Goal: Transaction & Acquisition: Purchase product/service

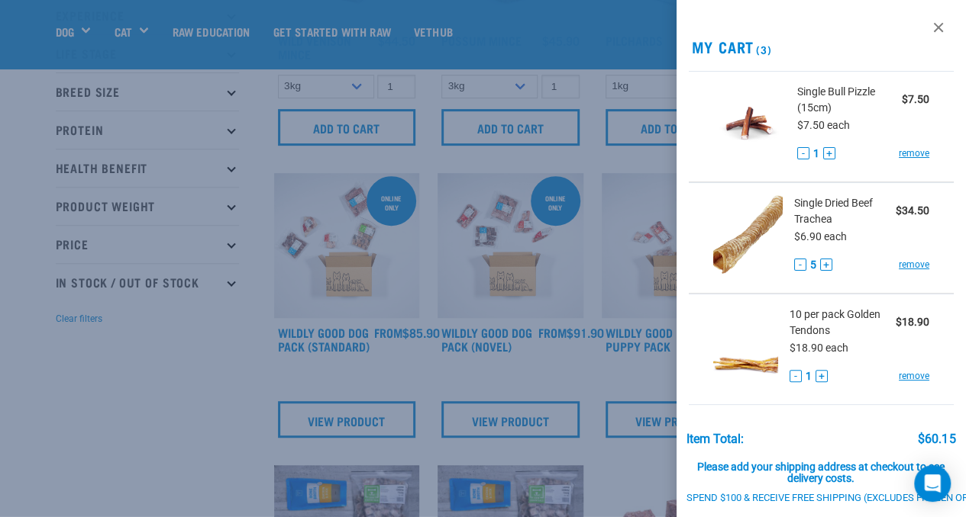
scroll to position [163, 0]
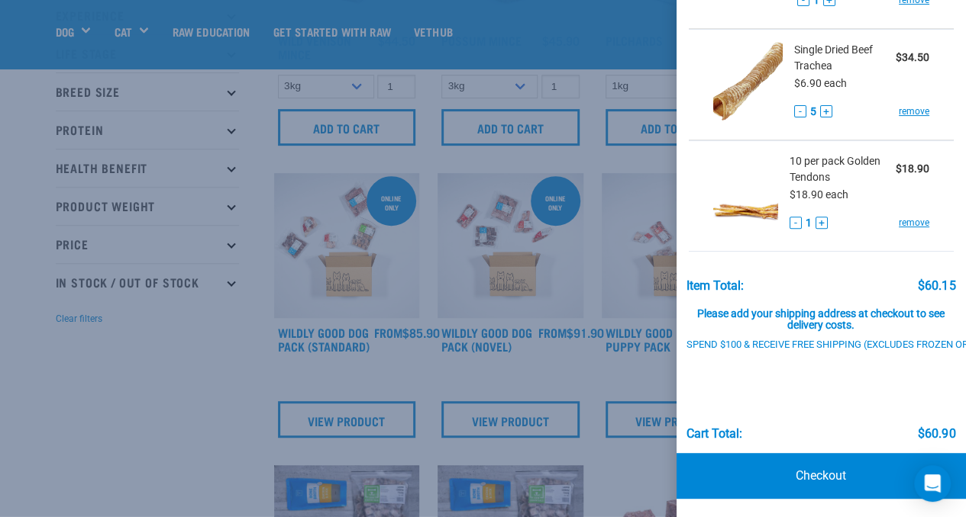
click at [155, 358] on div at bounding box center [483, 258] width 966 height 517
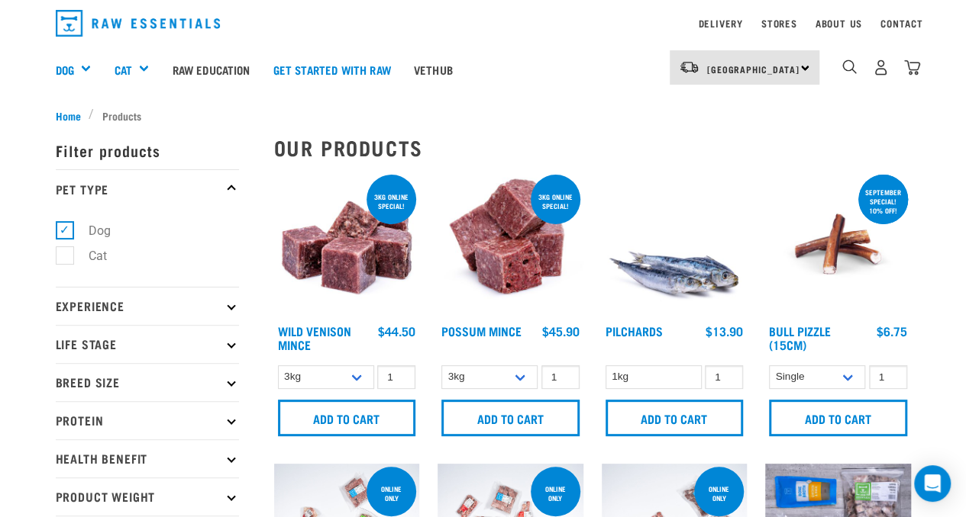
scroll to position [0, 0]
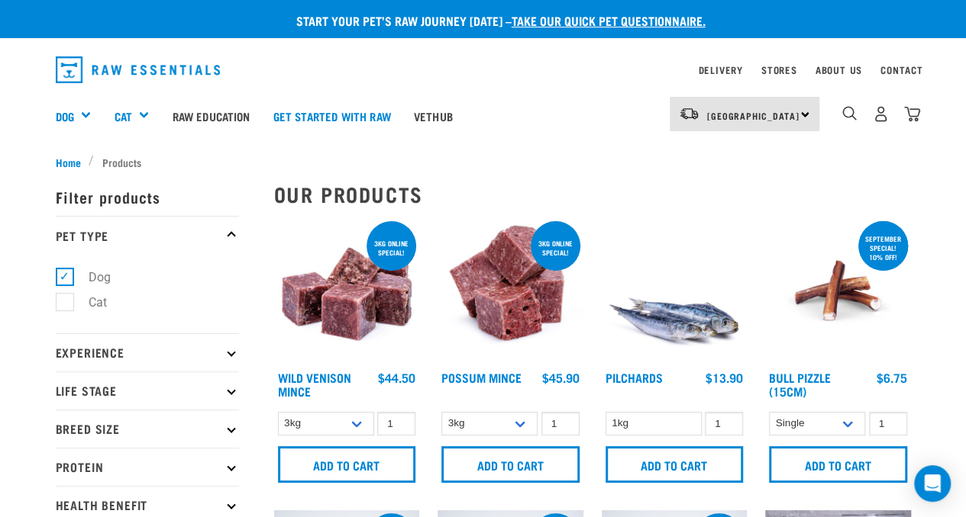
click at [223, 430] on p "Breed Size" at bounding box center [147, 429] width 183 height 38
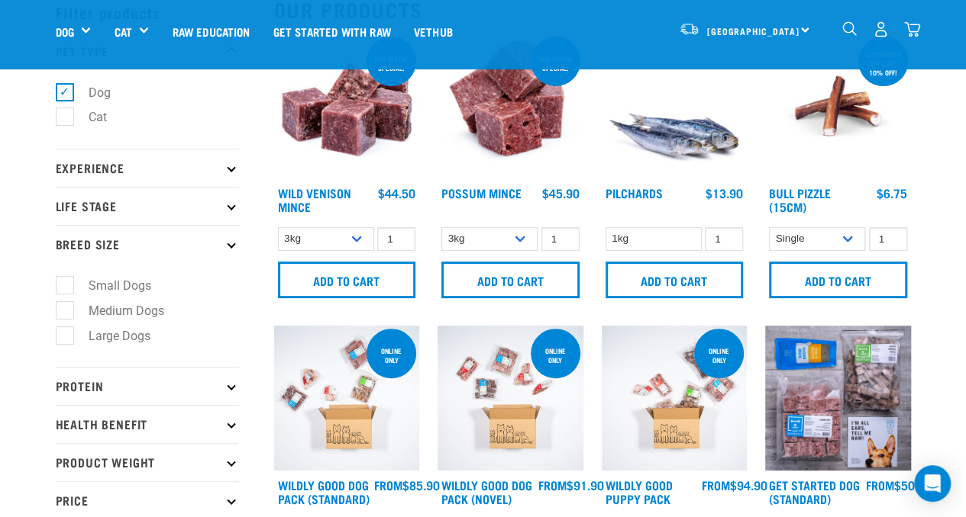
click at [64, 283] on label "Small Dogs" at bounding box center [110, 285] width 93 height 19
click at [61, 283] on input "Small Dogs" at bounding box center [61, 284] width 10 height 10
checkbox input "true"
click at [231, 208] on icon at bounding box center [231, 205] width 8 height 8
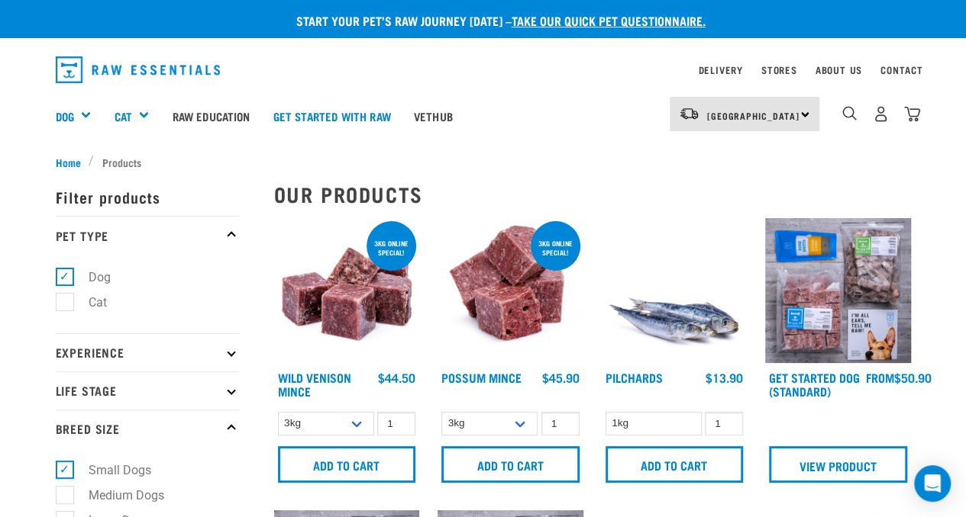
click at [227, 392] on p "Life Stage" at bounding box center [147, 391] width 183 height 38
click at [64, 480] on label "Puppy" at bounding box center [96, 482] width 65 height 19
click at [64, 480] on input "Puppy" at bounding box center [61, 480] width 10 height 10
checkbox input "true"
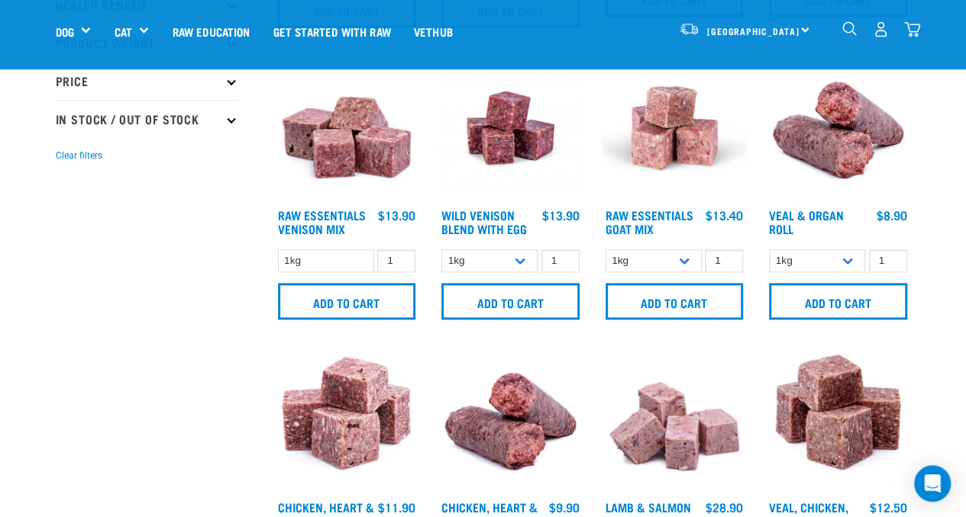
scroll to position [763, 0]
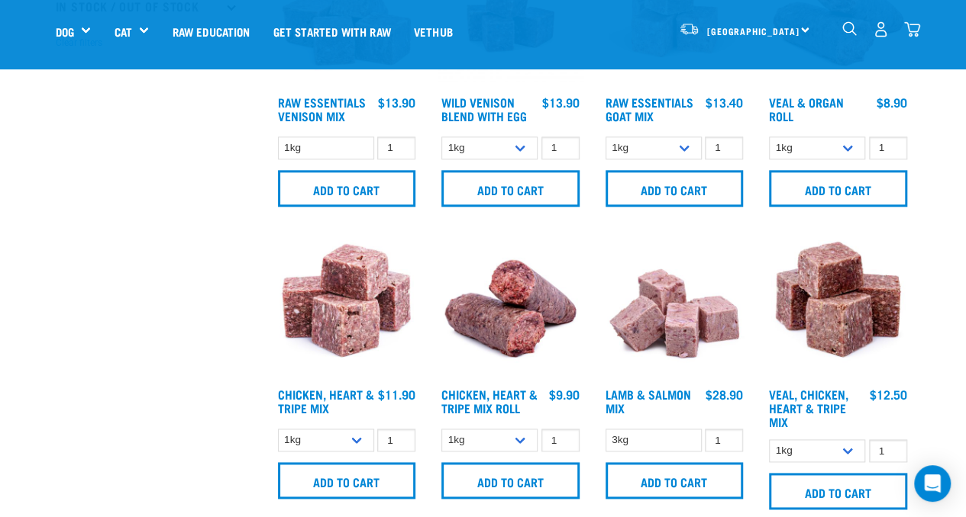
click at [912, 28] on img "dropdown navigation" at bounding box center [912, 29] width 16 height 16
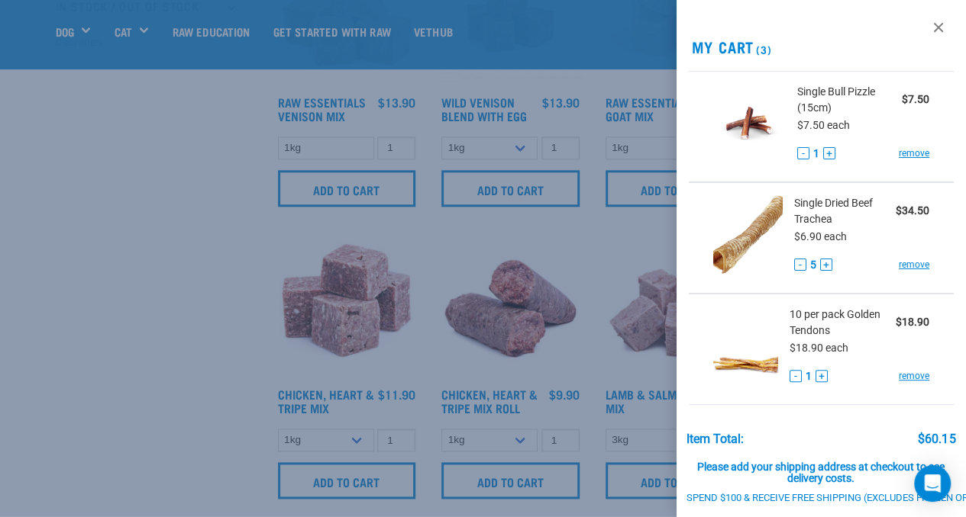
click at [813, 85] on span "Single Bull Pizzle (15cm)" at bounding box center [849, 100] width 105 height 32
click at [745, 131] on img at bounding box center [749, 123] width 73 height 79
click at [173, 235] on div at bounding box center [483, 258] width 966 height 517
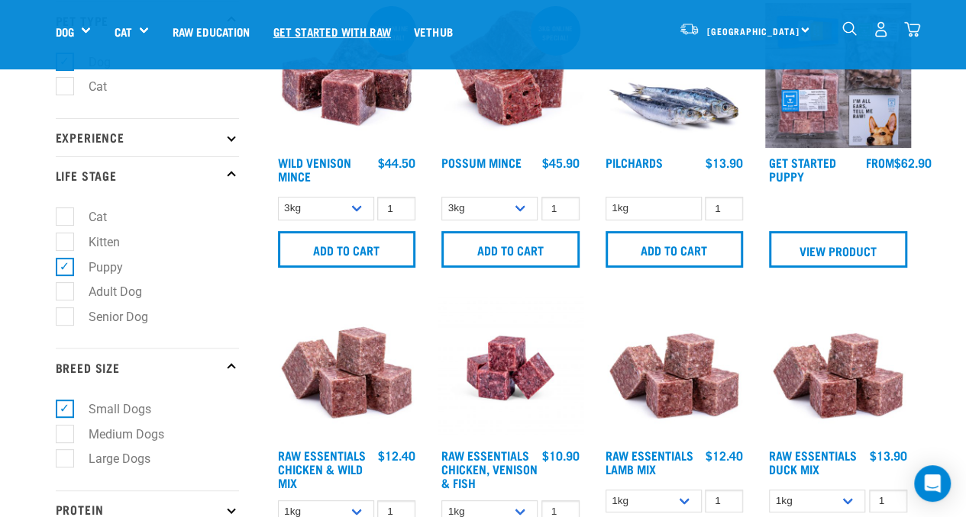
scroll to position [0, 0]
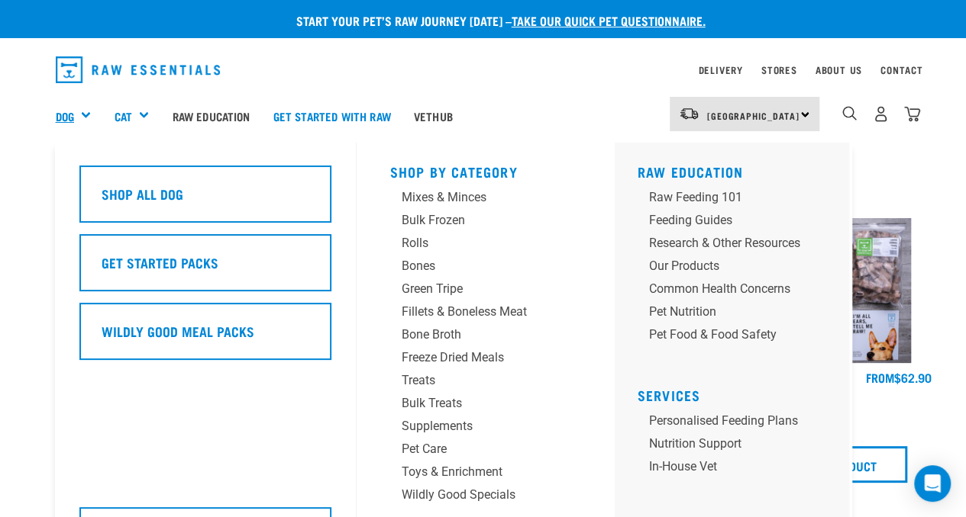
click at [58, 119] on link "Dog" at bounding box center [65, 117] width 18 height 18
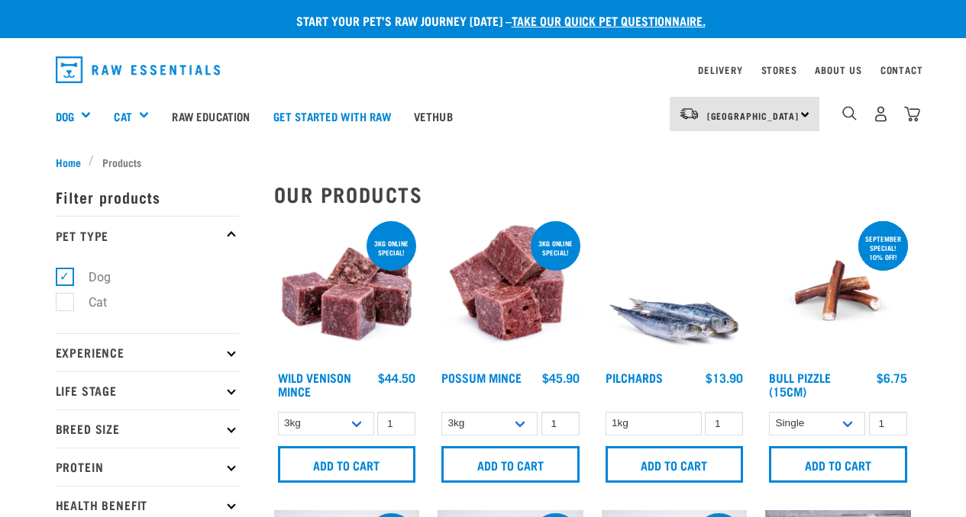
click at [847, 110] on img "dropdown navigation" at bounding box center [849, 113] width 15 height 15
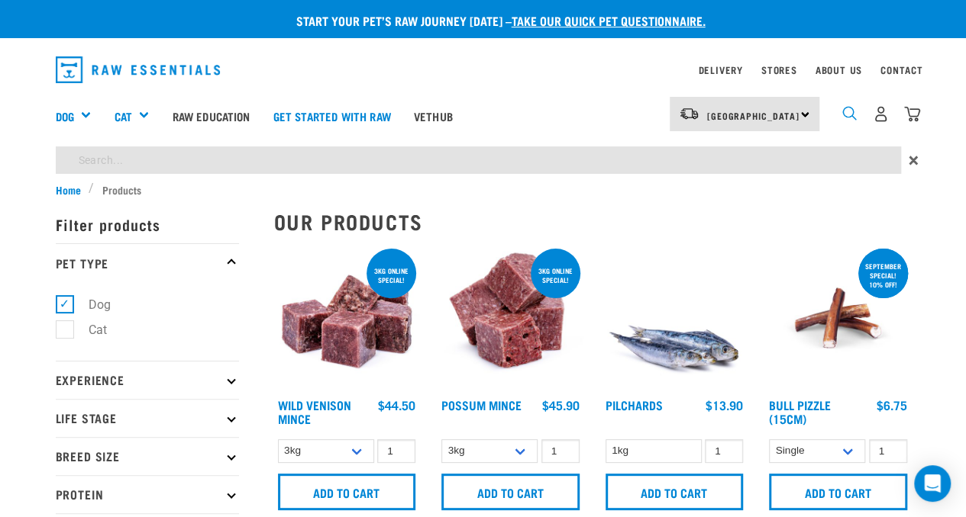
click at [850, 114] on img "dropdown navigation" at bounding box center [849, 113] width 15 height 15
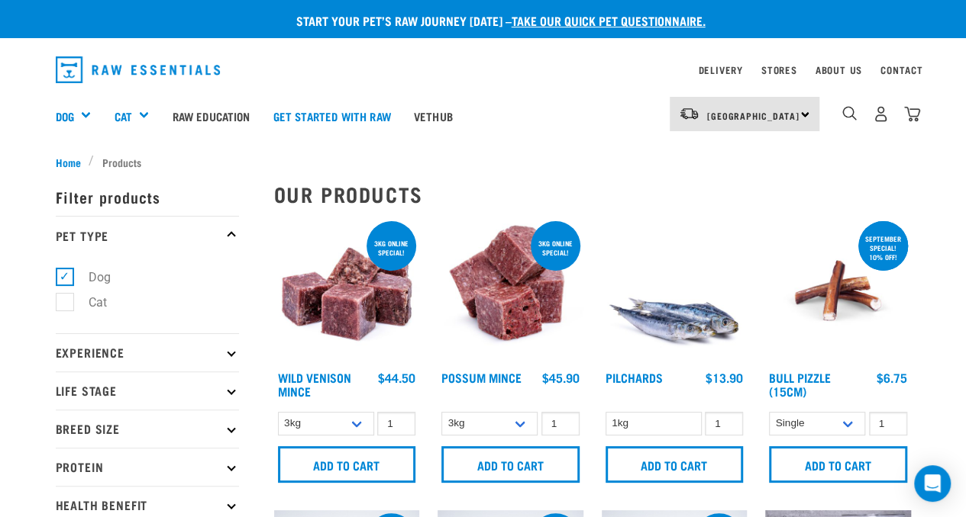
click at [830, 301] on img at bounding box center [838, 291] width 146 height 146
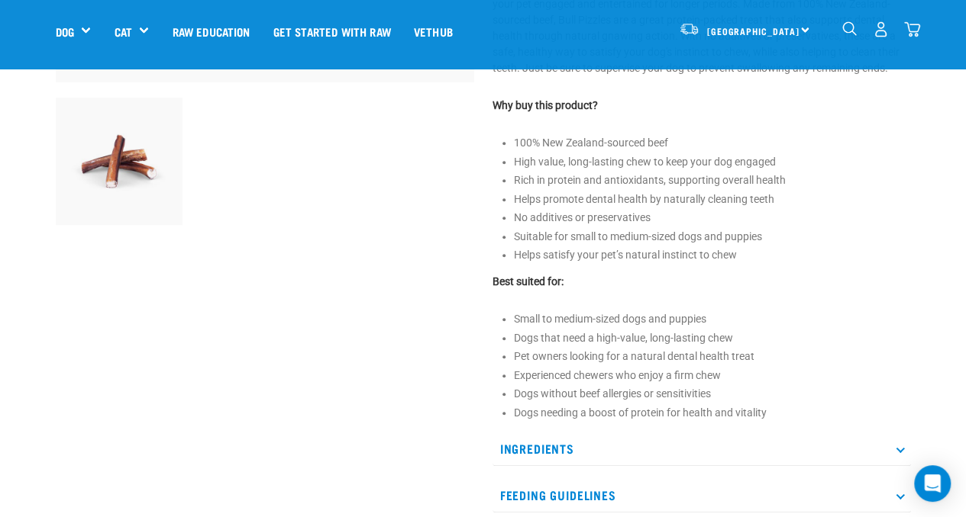
scroll to position [534, 0]
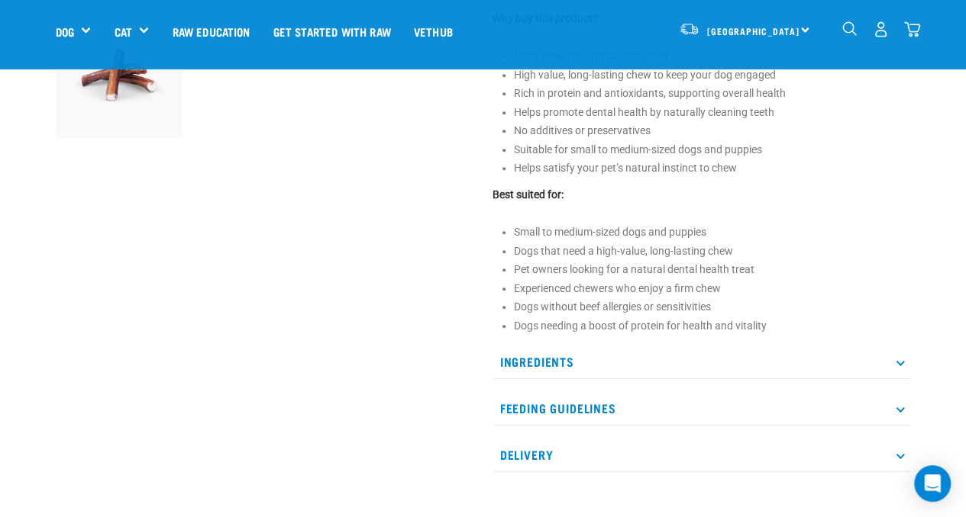
click at [898, 366] on p "Ingredients" at bounding box center [701, 362] width 418 height 34
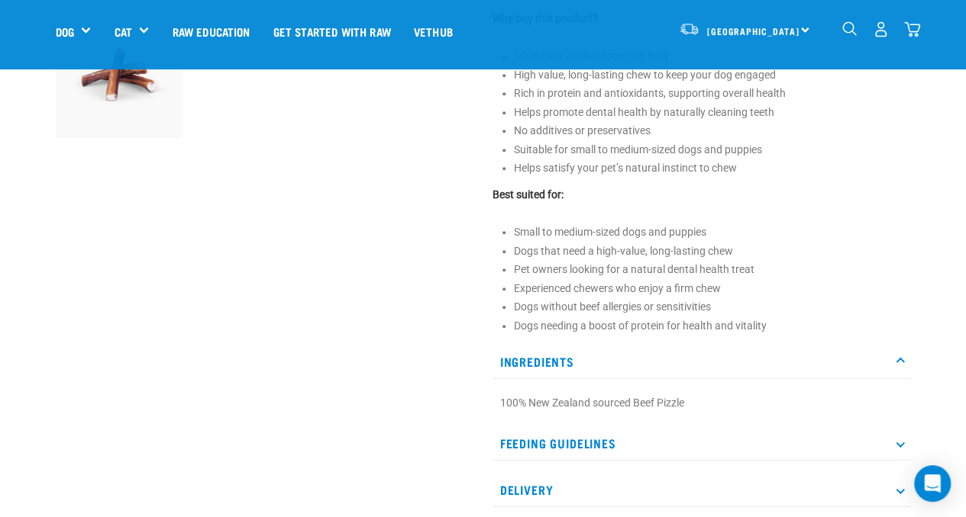
click at [904, 365] on p "Ingredients" at bounding box center [701, 362] width 418 height 34
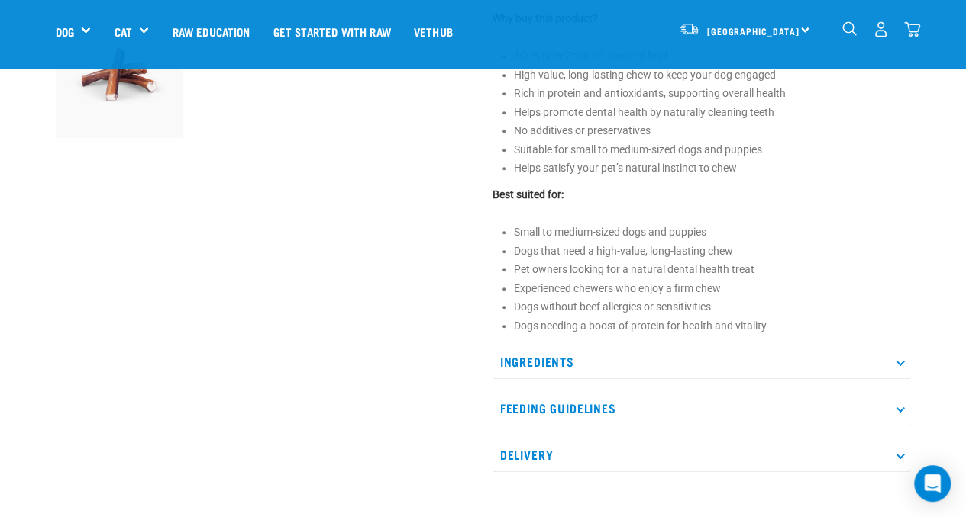
click at [902, 410] on p "Feeding Guidelines" at bounding box center [701, 409] width 418 height 34
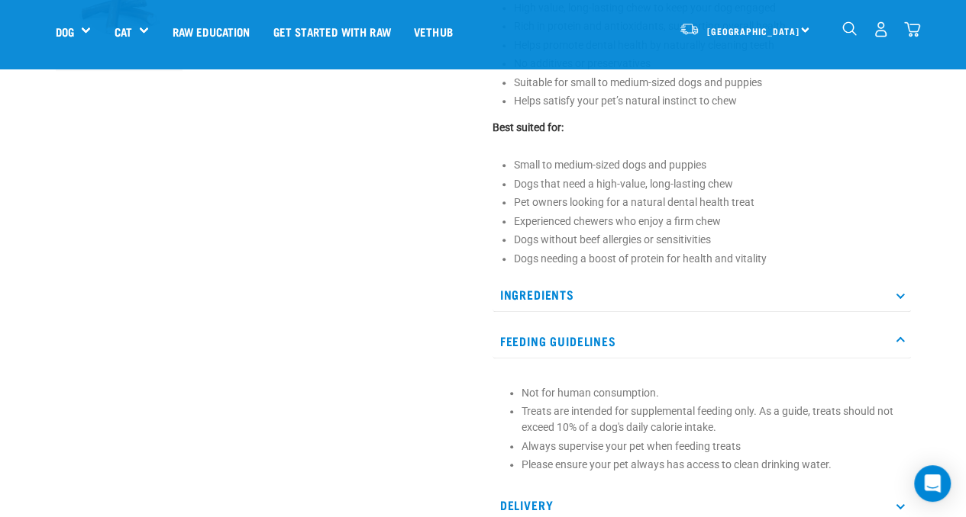
scroll to position [687, 0]
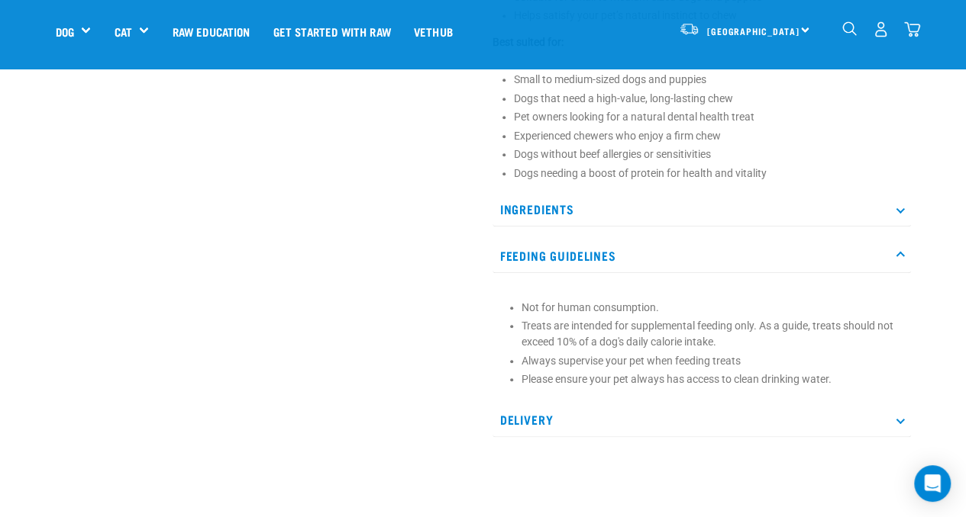
click at [901, 251] on p "Feeding Guidelines" at bounding box center [701, 256] width 418 height 34
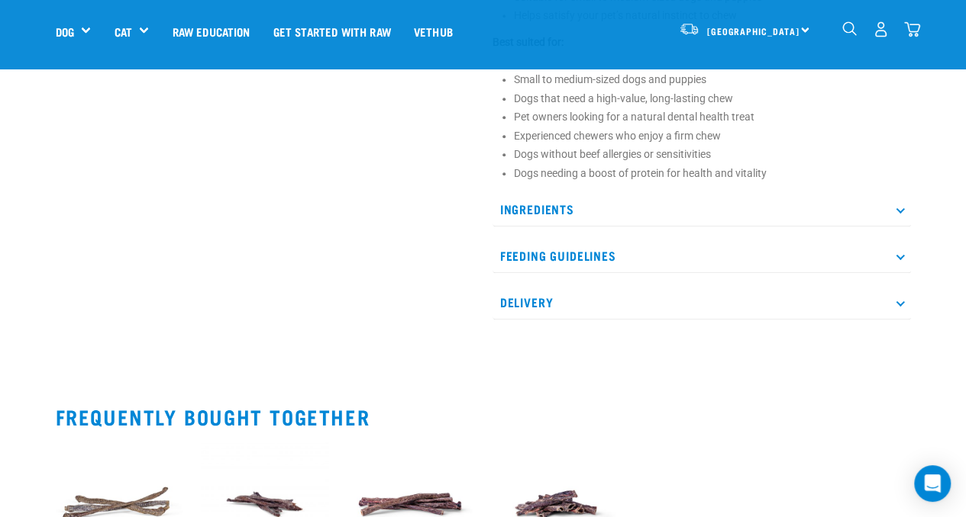
click at [898, 297] on p "Delivery" at bounding box center [701, 302] width 418 height 34
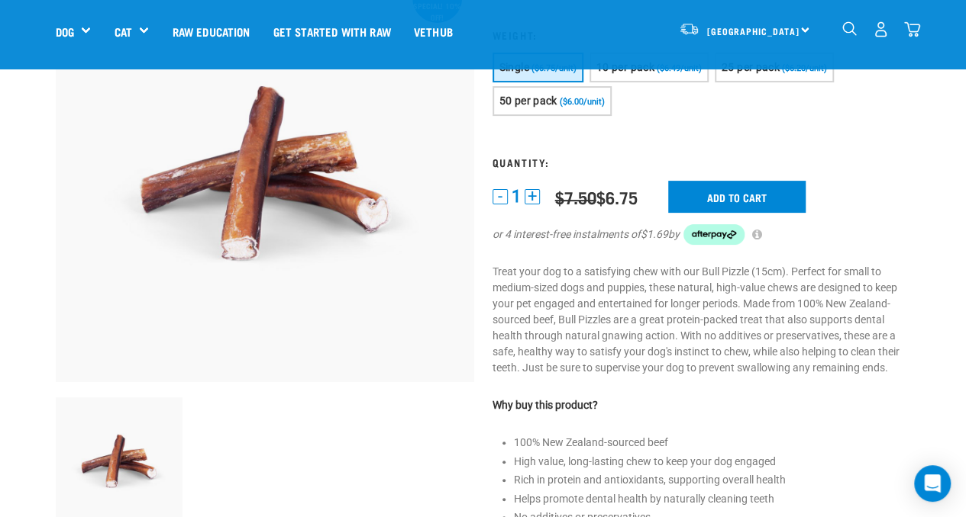
scroll to position [0, 0]
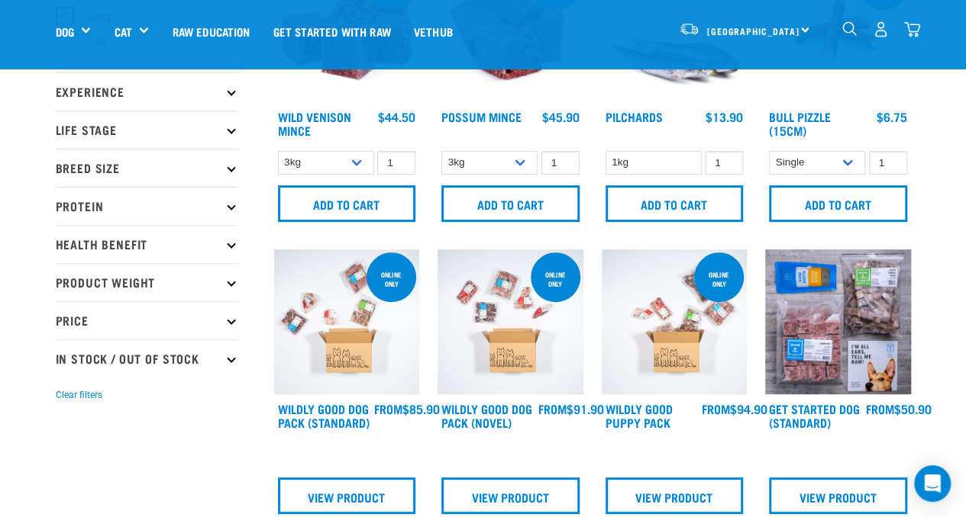
scroll to position [153, 0]
click at [913, 28] on img "dropdown navigation" at bounding box center [912, 29] width 16 height 16
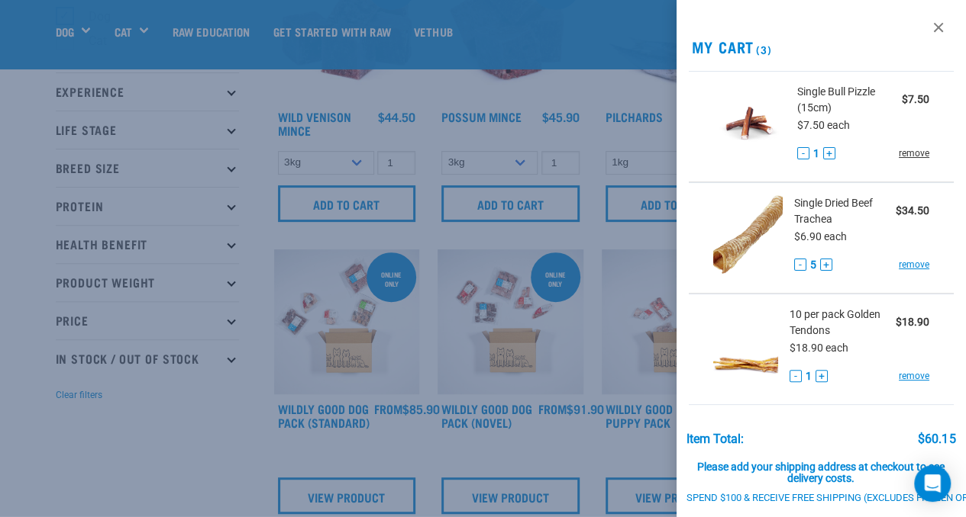
click at [901, 153] on link "remove" at bounding box center [913, 154] width 31 height 14
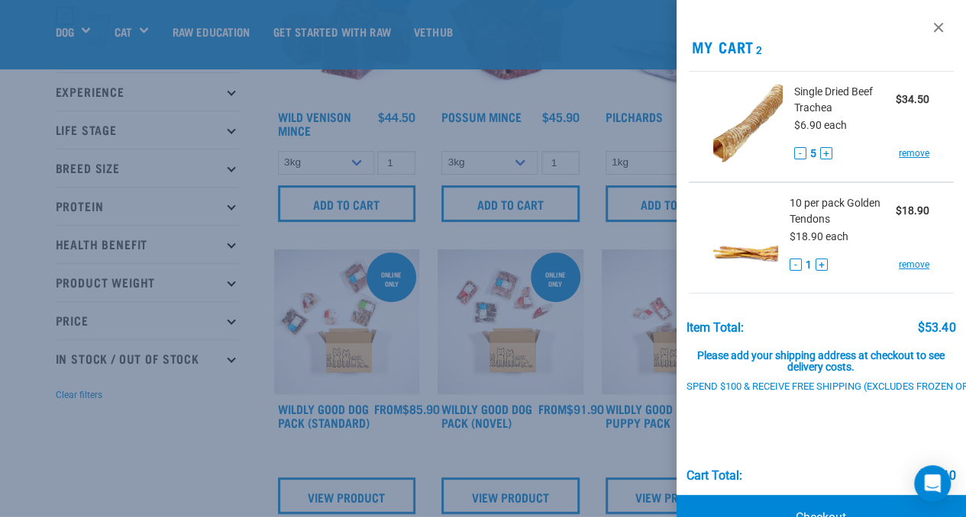
click at [669, 250] on div at bounding box center [483, 258] width 966 height 517
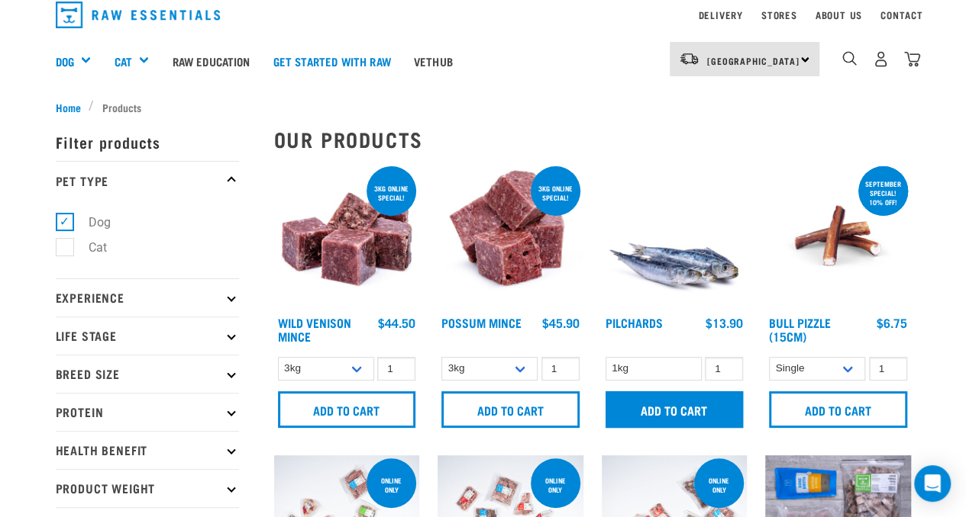
scroll to position [0, 0]
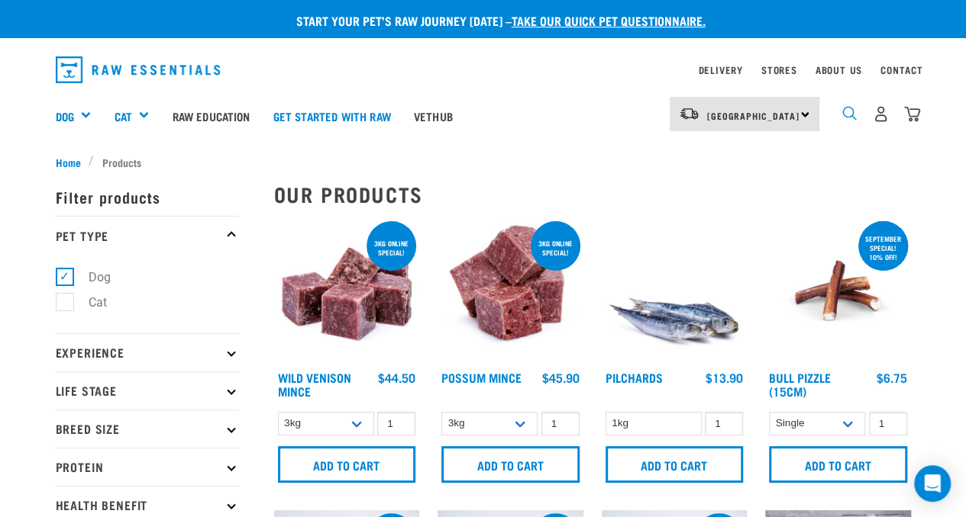
click at [849, 114] on img "dropdown navigation" at bounding box center [849, 113] width 15 height 15
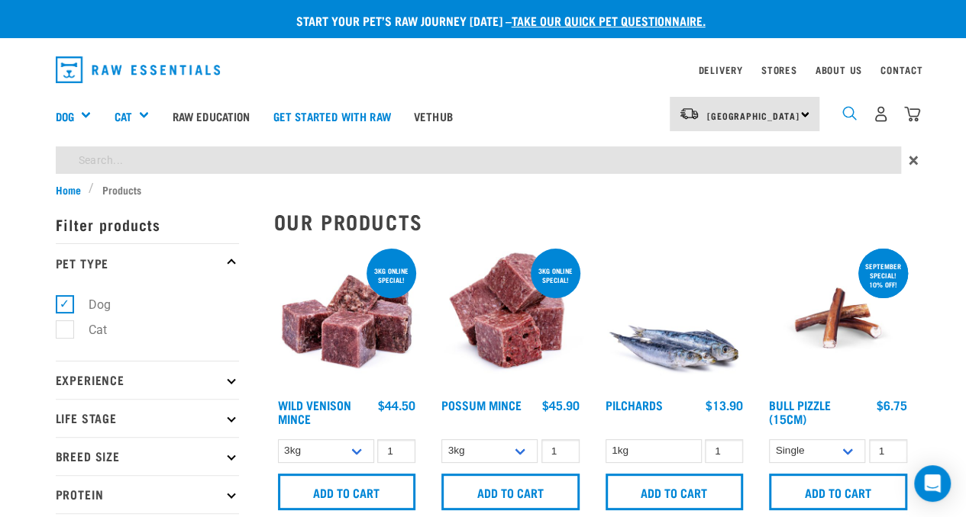
click at [845, 111] on img "dropdown navigation" at bounding box center [849, 113] width 15 height 15
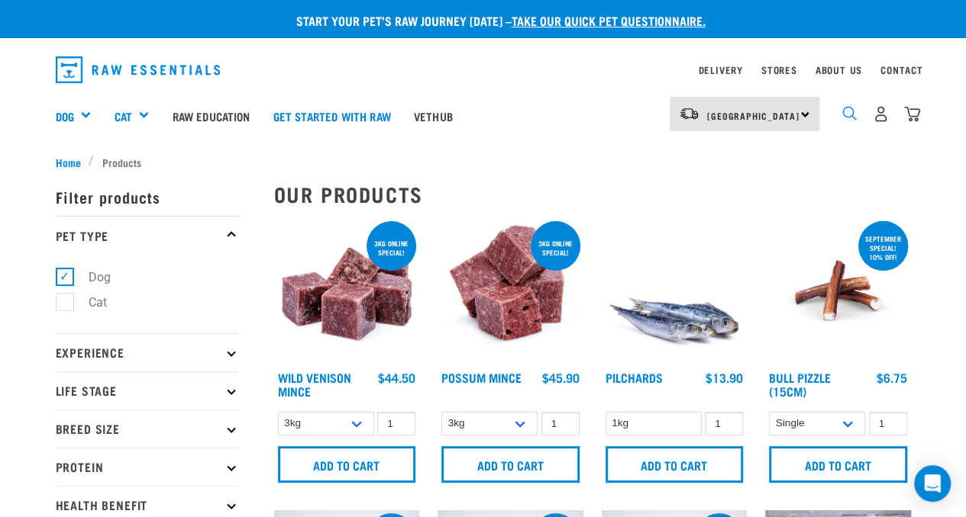
click at [845, 111] on img "dropdown navigation" at bounding box center [849, 113] width 15 height 15
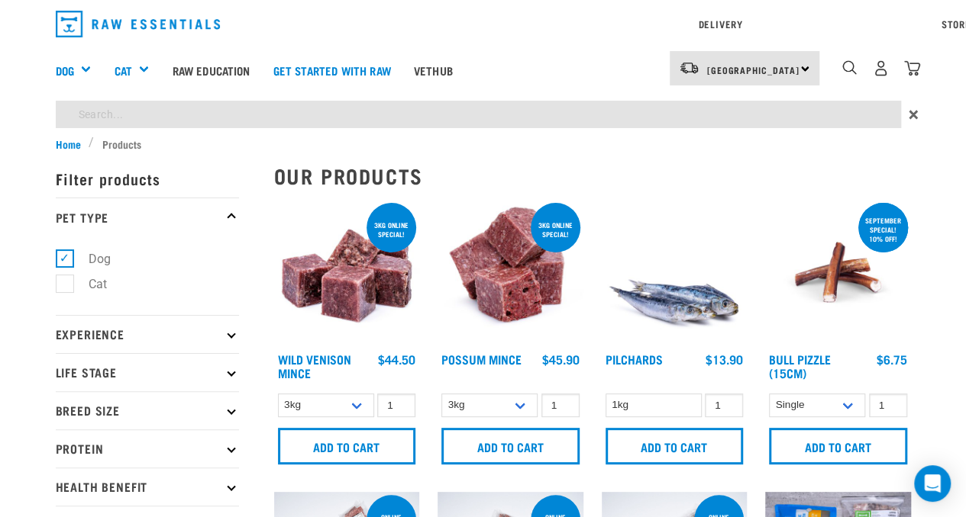
type input "golden tendons"
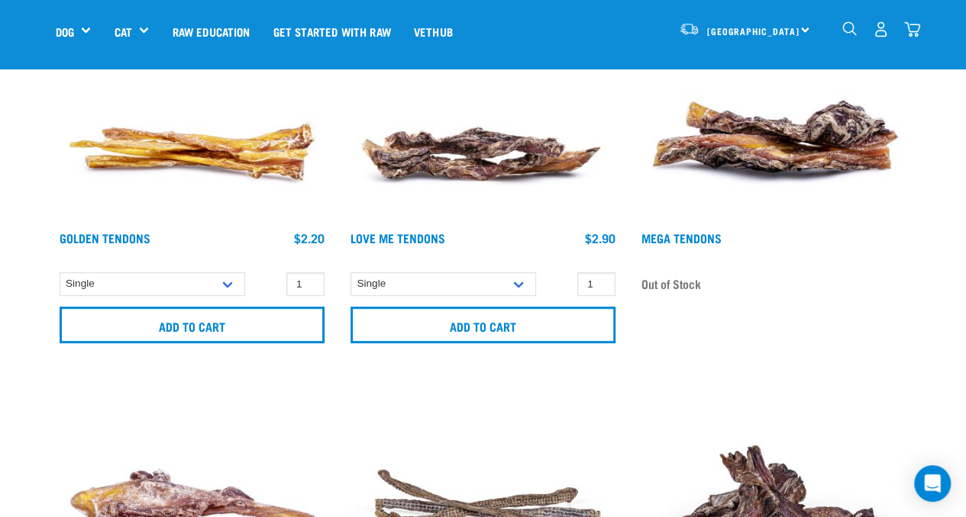
scroll to position [305, 0]
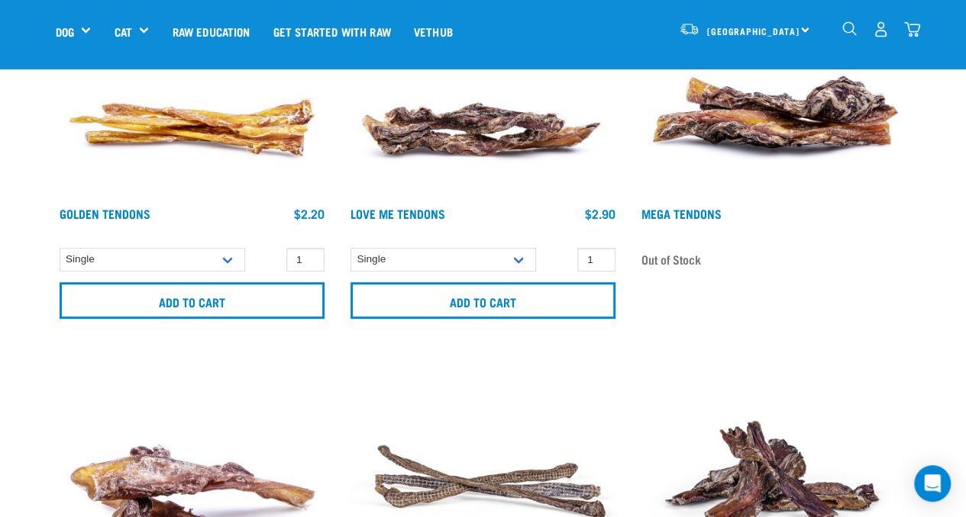
click at [227, 133] on img at bounding box center [192, 63] width 272 height 272
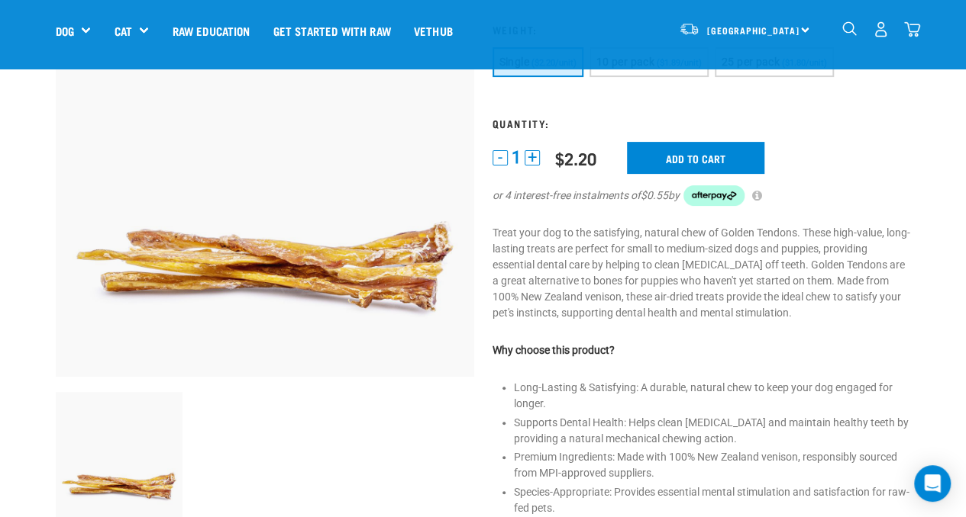
scroll to position [229, 0]
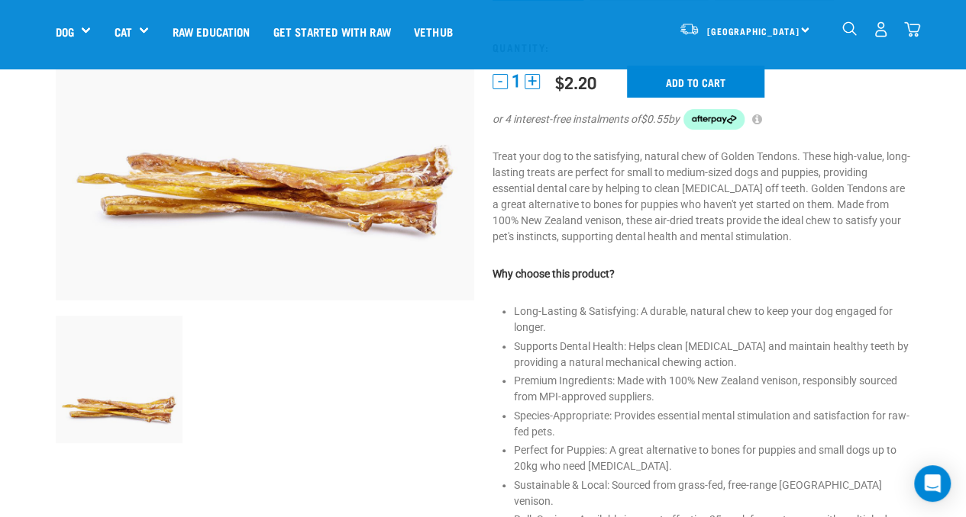
click at [910, 22] on img "dropdown navigation" at bounding box center [912, 29] width 16 height 16
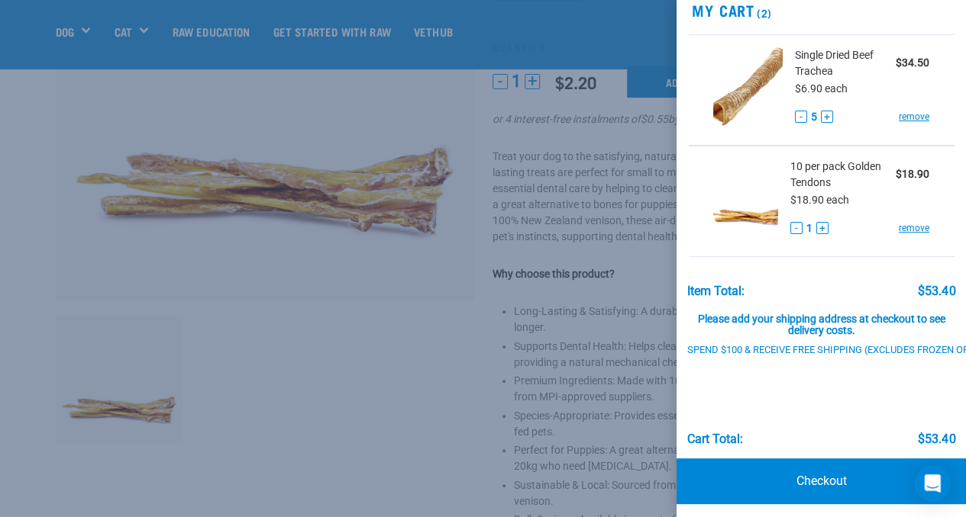
scroll to position [52, 0]
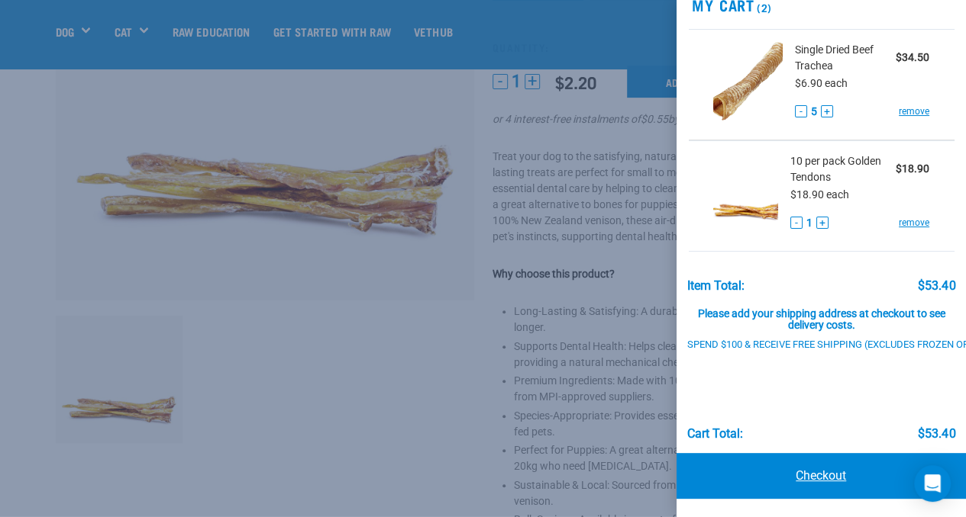
click at [839, 468] on link "Checkout" at bounding box center [821, 476] width 290 height 46
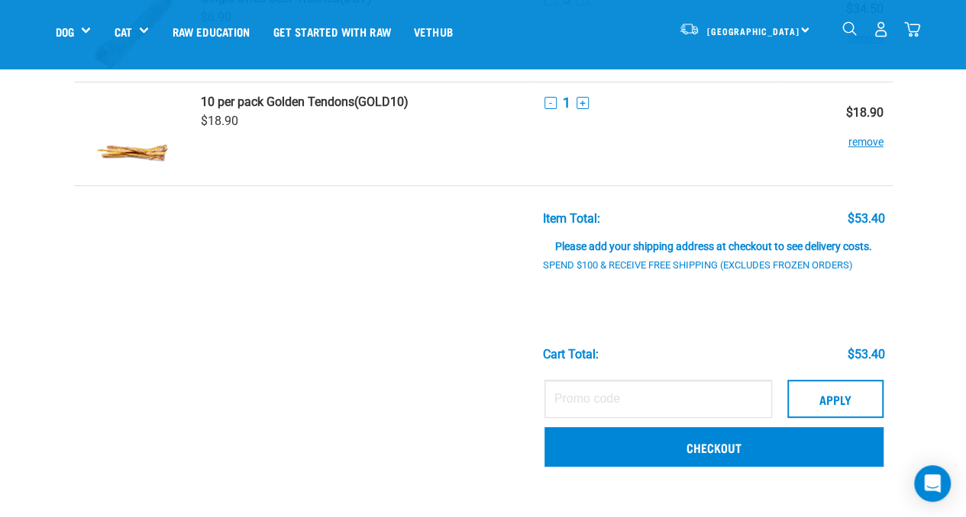
scroll to position [153, 0]
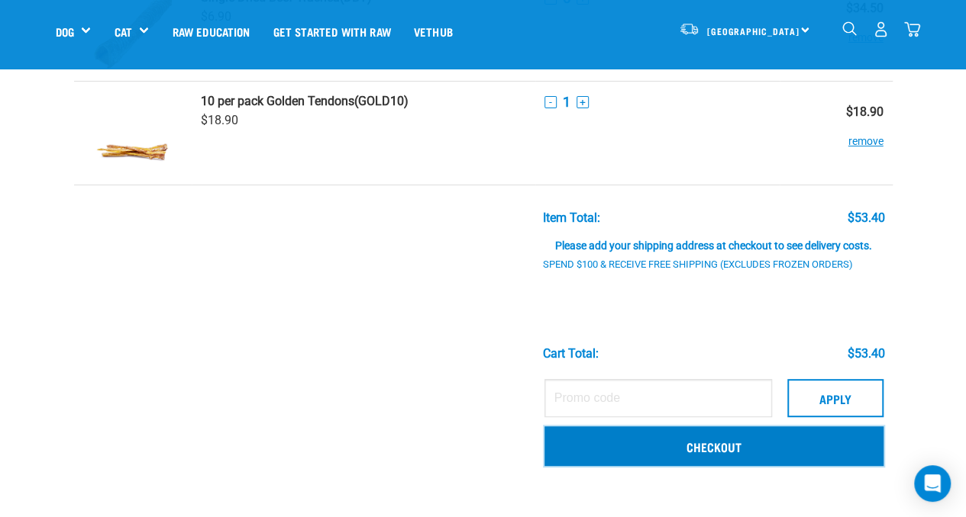
click at [710, 449] on link "Checkout" at bounding box center [713, 447] width 339 height 40
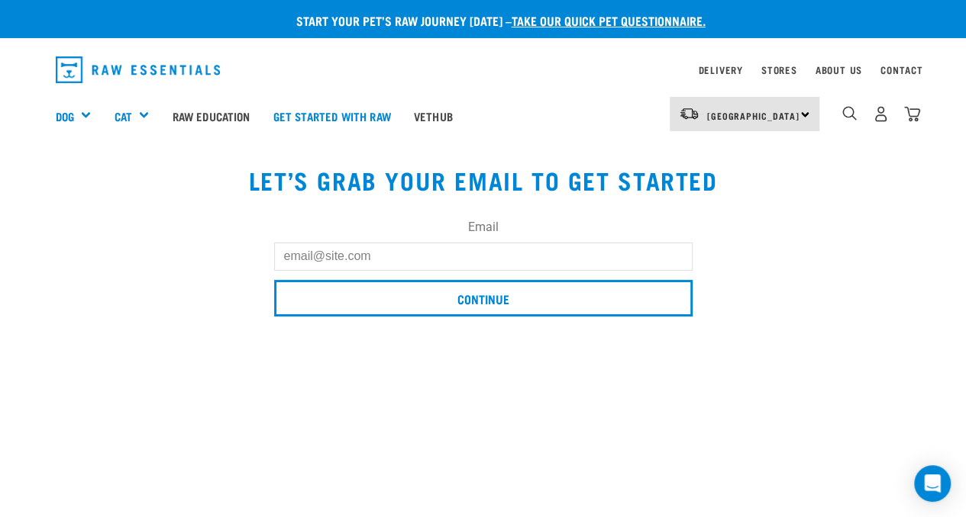
drag, startPoint x: 447, startPoint y: 265, endPoint x: 461, endPoint y: 268, distance: 14.1
click at [448, 264] on input "Email" at bounding box center [483, 256] width 418 height 27
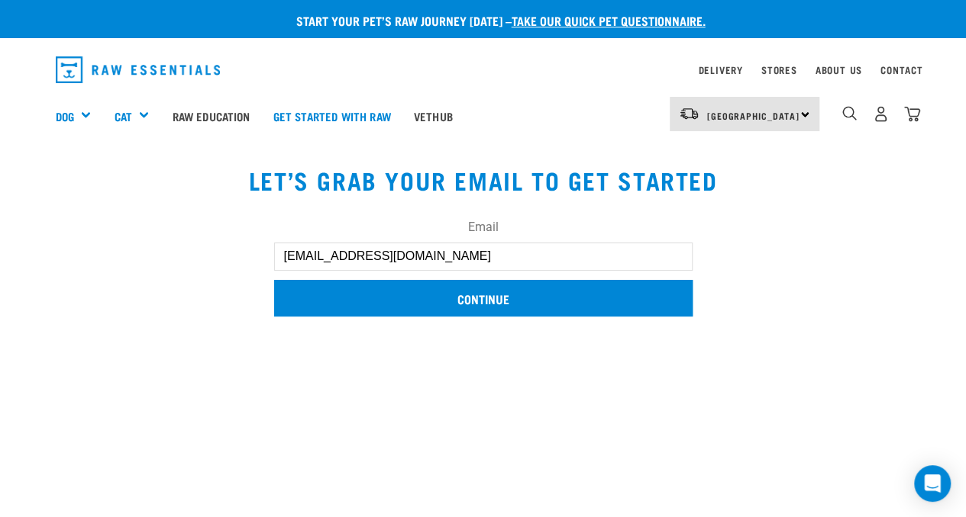
type input "[EMAIL_ADDRESS][DOMAIN_NAME]"
click at [499, 301] on input "Continue" at bounding box center [483, 298] width 418 height 37
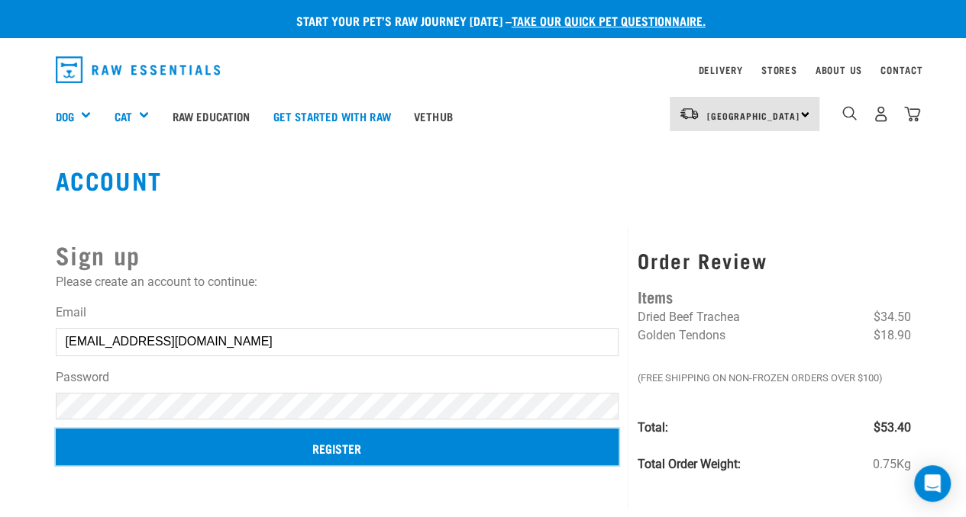
click at [331, 440] on input "Register" at bounding box center [337, 447] width 563 height 37
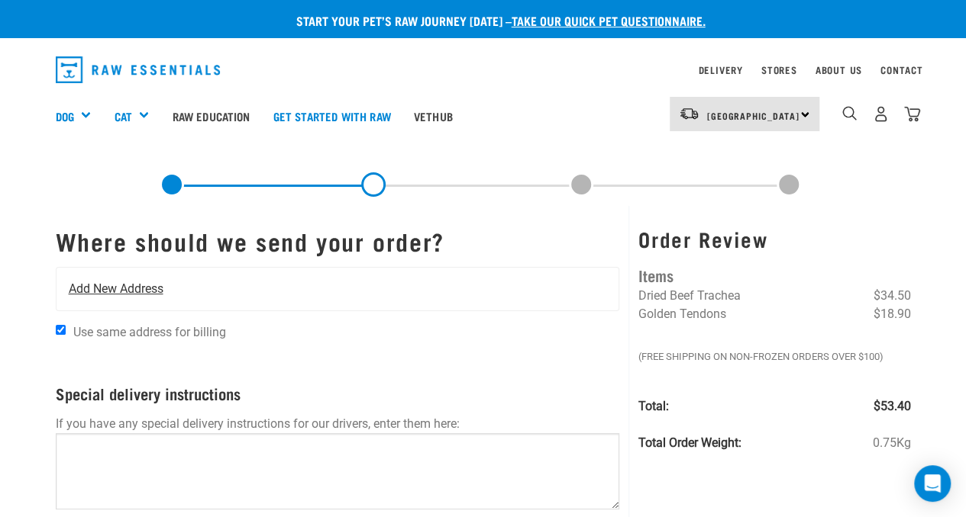
click at [122, 280] on span "Add New Address" at bounding box center [116, 289] width 95 height 18
click at [132, 288] on span "Add New Address" at bounding box center [116, 289] width 95 height 18
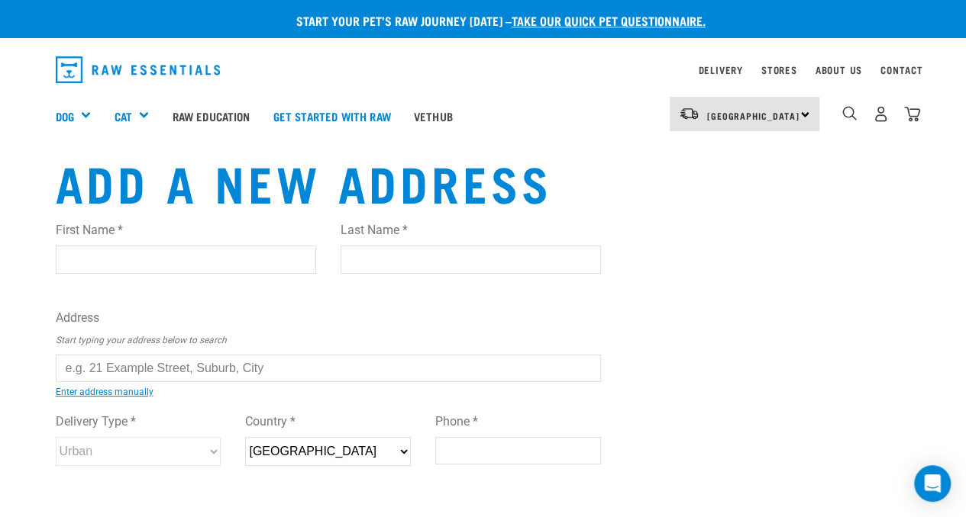
drag, startPoint x: 105, startPoint y: 237, endPoint x: 105, endPoint y: 253, distance: 15.3
click at [104, 240] on div "First Name *" at bounding box center [186, 241] width 260 height 64
click at [119, 250] on input "First Name *" at bounding box center [186, 259] width 260 height 27
type input "[PERSON_NAME]"
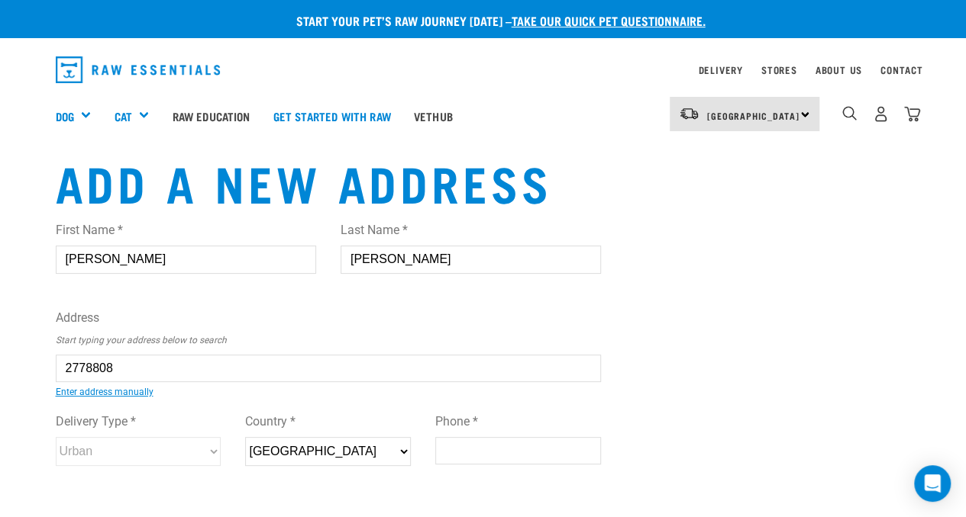
click at [73, 379] on ul "[STREET_ADDRESS]" at bounding box center [73, 379] width 0 height 0
type input "[STREET_ADDRESS]"
type input "[GEOGRAPHIC_DATA]"
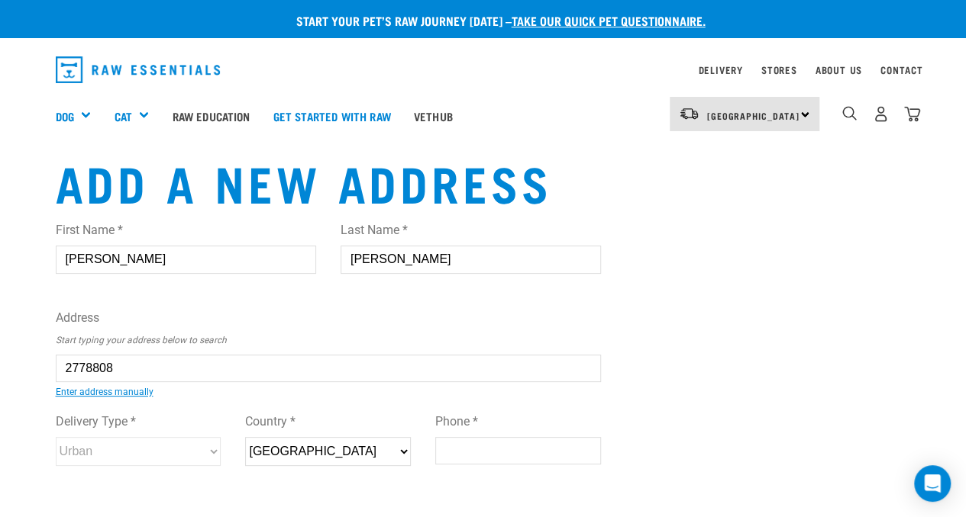
select select "AUK"
type input "0930"
select select "Urban"
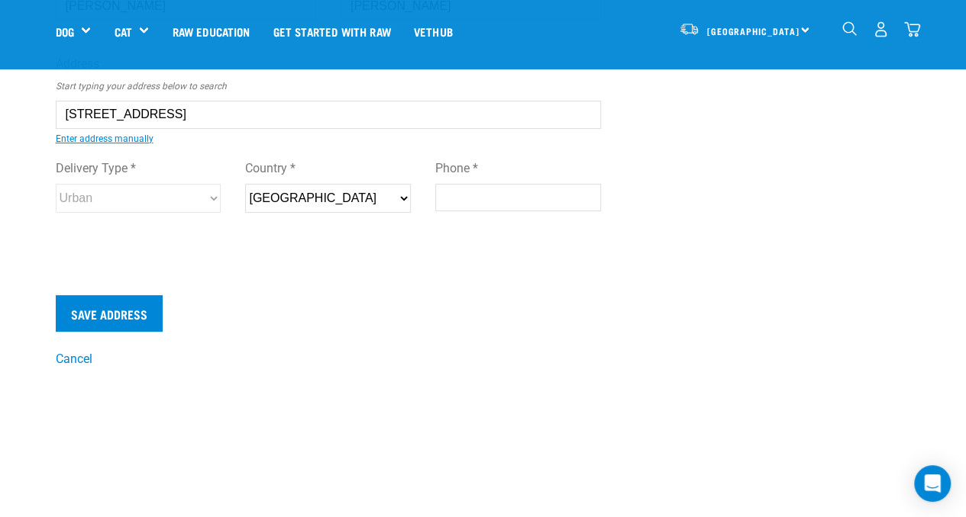
scroll to position [76, 0]
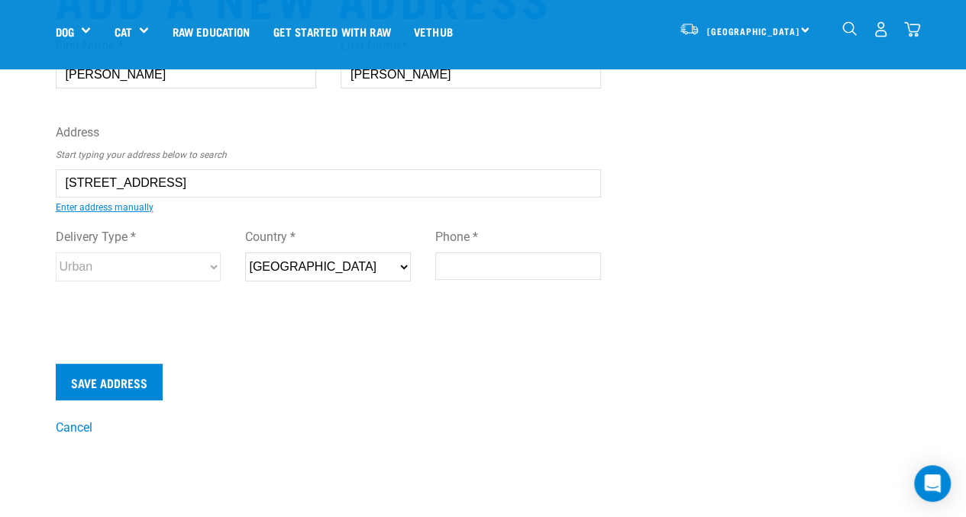
type input "[STREET_ADDRESS]"
click at [460, 266] on input "Phone *" at bounding box center [518, 266] width 166 height 27
click at [475, 272] on input "Phone *" at bounding box center [518, 266] width 166 height 27
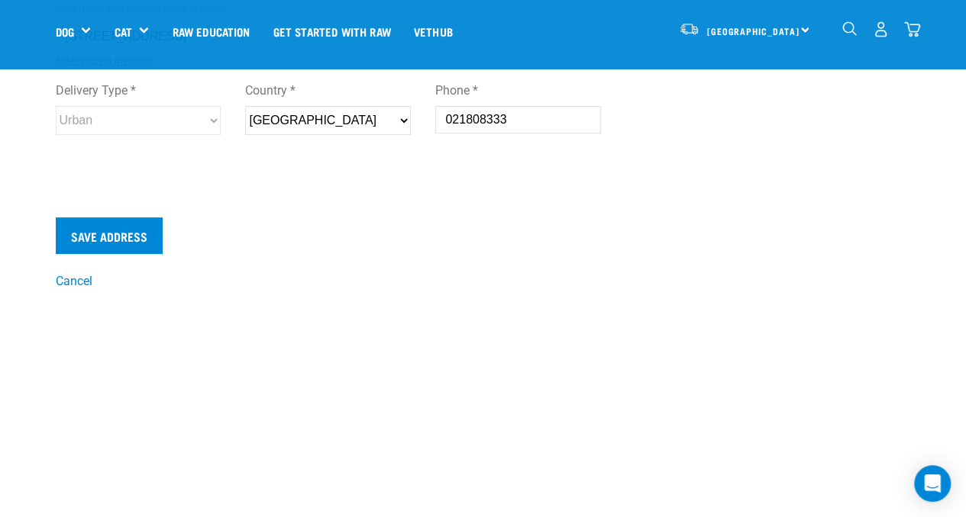
scroll to position [229, 0]
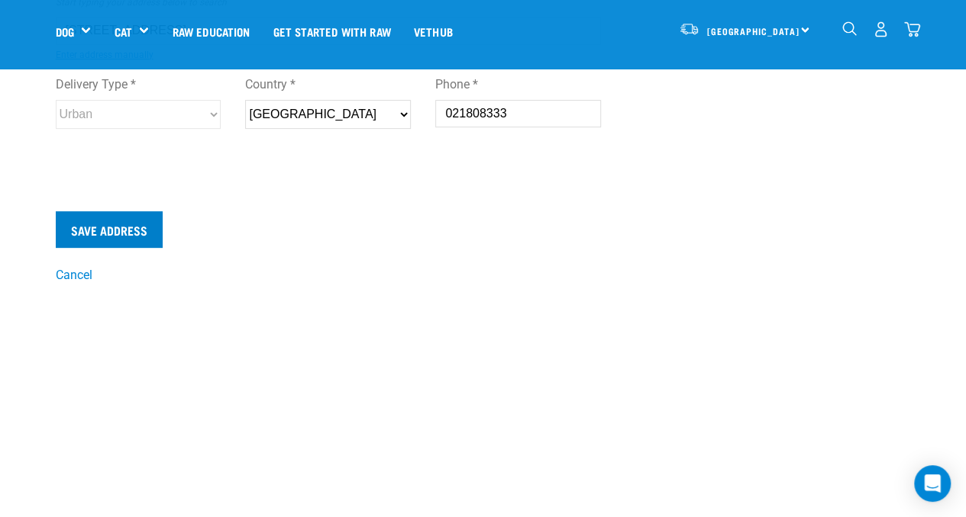
type input "021808333"
click at [124, 233] on input "Save Address" at bounding box center [109, 229] width 107 height 37
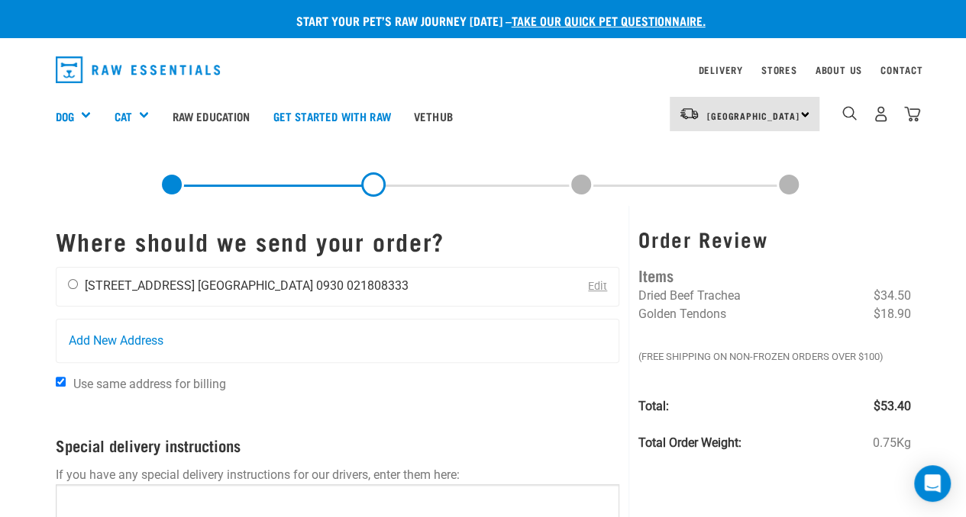
click at [76, 286] on input "radio" at bounding box center [73, 284] width 10 height 10
radio input "true"
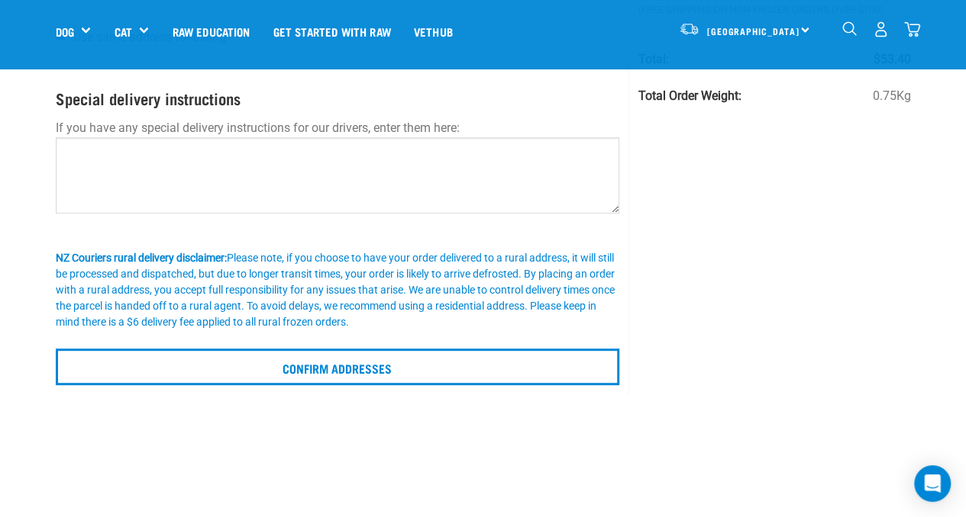
scroll to position [305, 0]
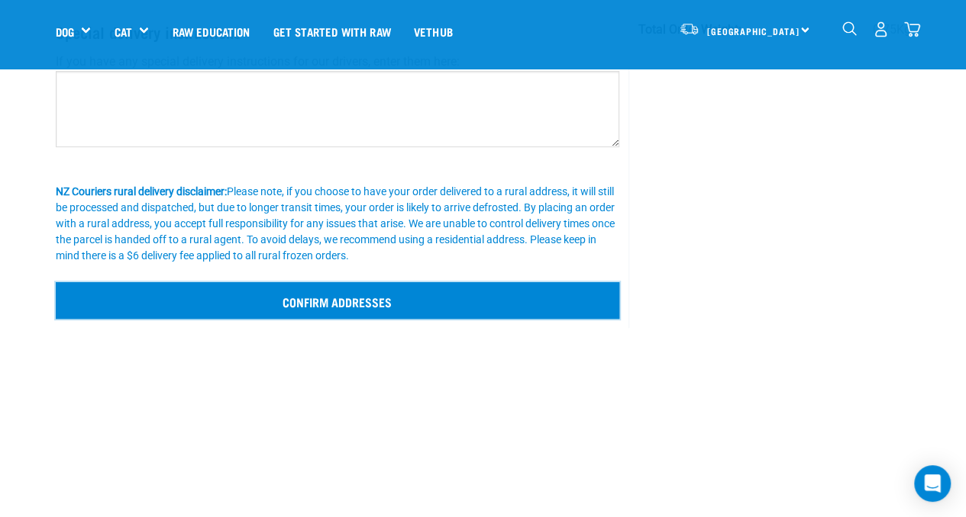
click at [363, 300] on input "Confirm addresses" at bounding box center [338, 300] width 564 height 37
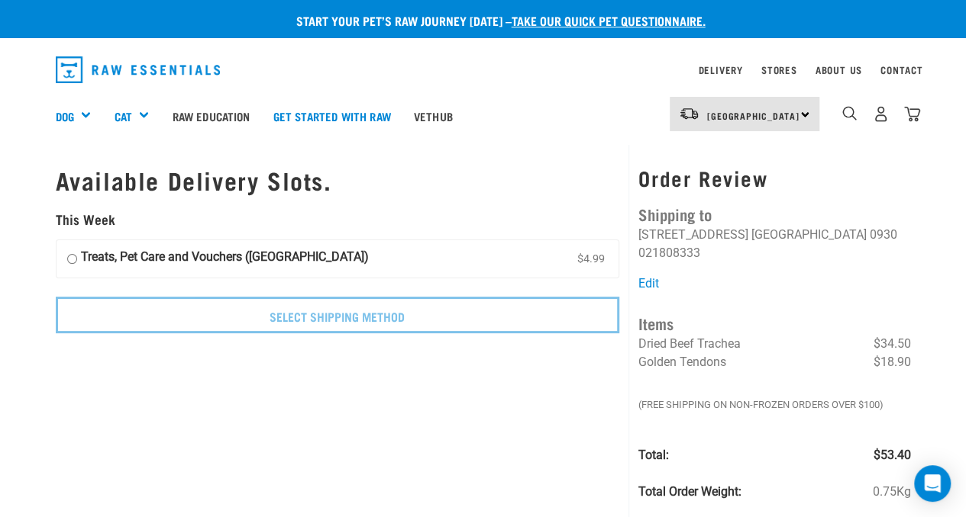
click at [70, 257] on input "Treats, Pet Care and Vouchers ([GEOGRAPHIC_DATA]) $4.99" at bounding box center [72, 259] width 10 height 23
radio input "true"
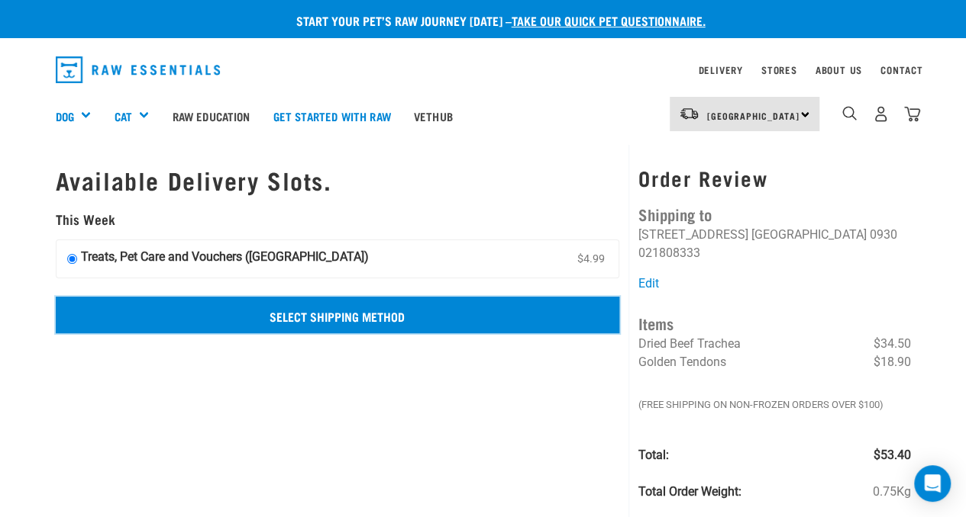
click at [388, 320] on input "Select Shipping Method" at bounding box center [338, 315] width 564 height 37
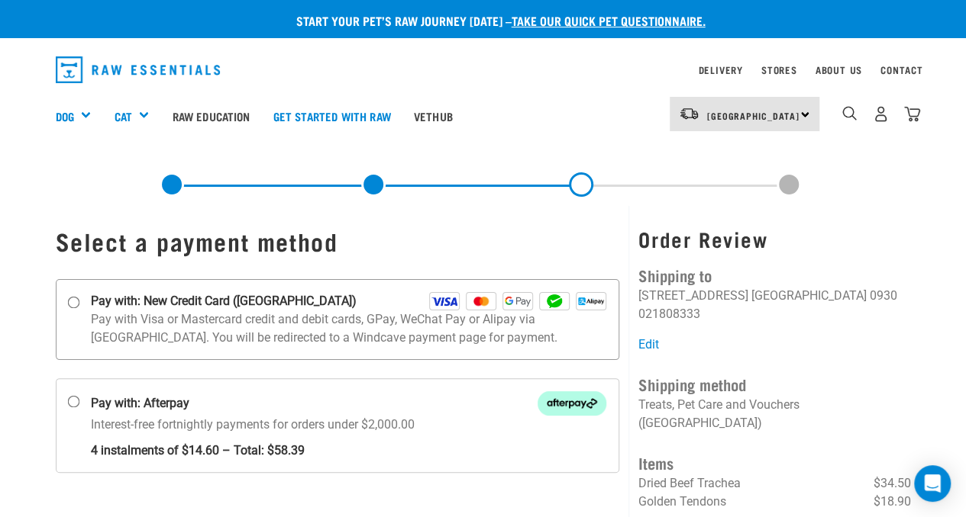
click at [73, 302] on input "Pay with: New Credit Card ([GEOGRAPHIC_DATA])" at bounding box center [73, 302] width 12 height 12
radio input "true"
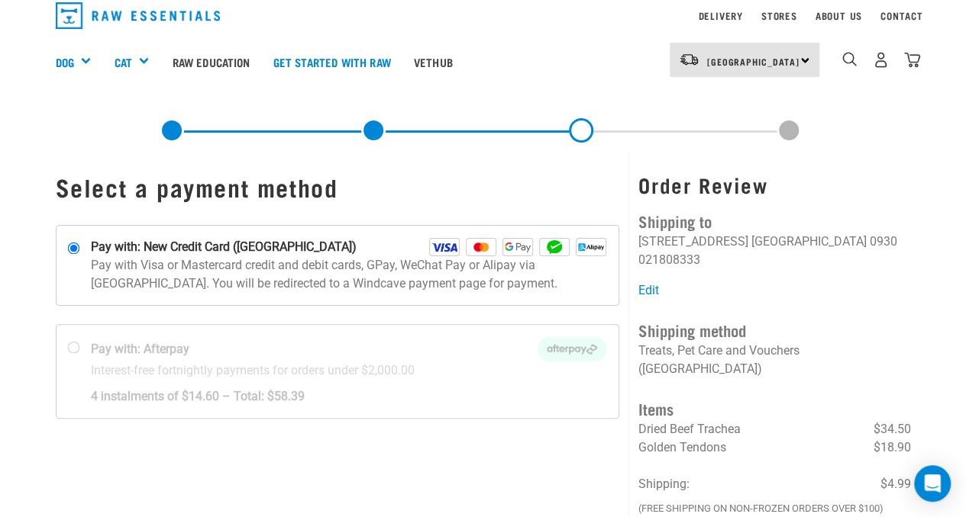
scroll to position [76, 0]
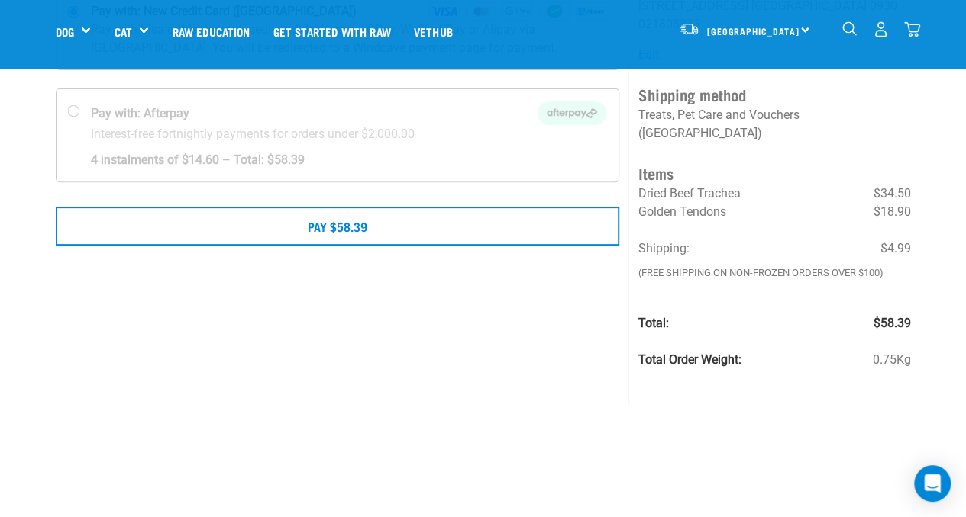
scroll to position [229, 0]
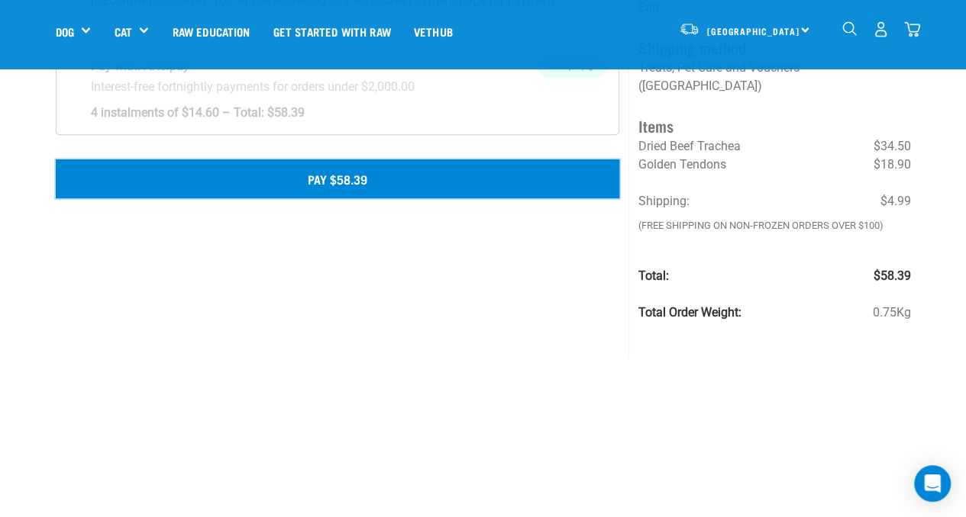
click at [351, 181] on button "Pay $58.39" at bounding box center [338, 179] width 564 height 38
